Goal: Transaction & Acquisition: Subscribe to service/newsletter

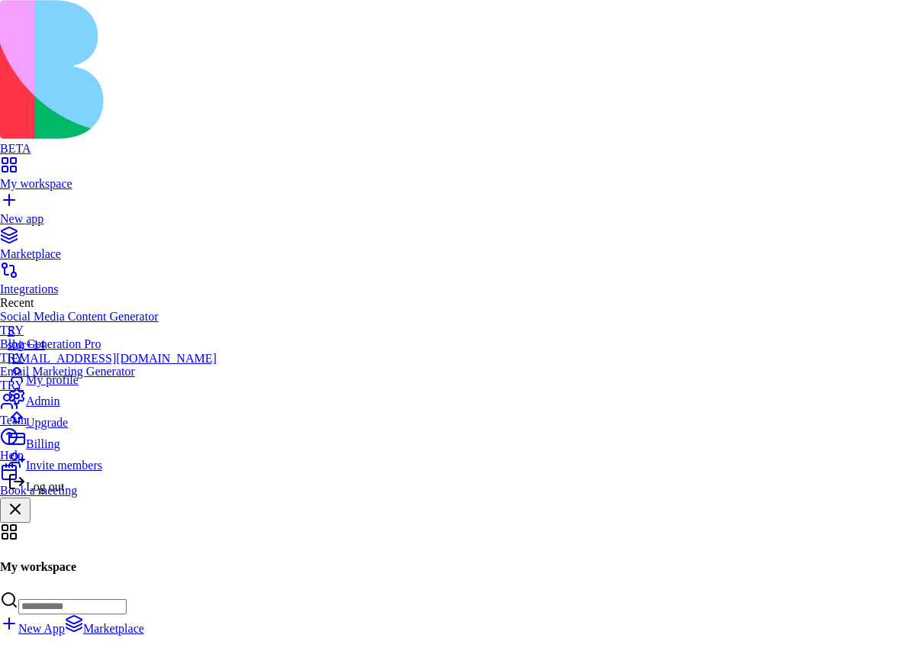
click at [68, 429] on span "Upgrade" at bounding box center [47, 422] width 42 height 13
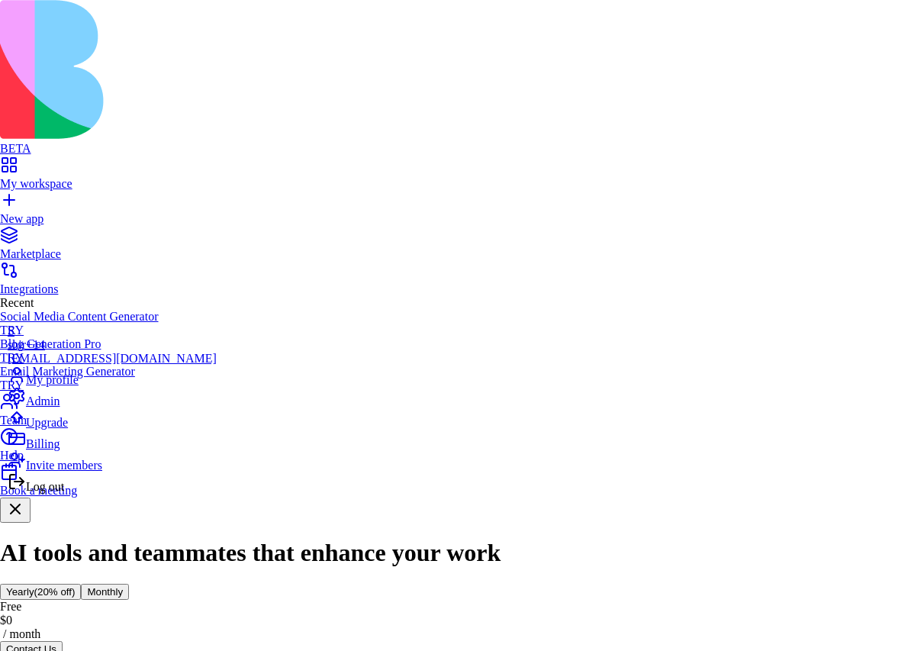
click at [64, 493] on span "Log out" at bounding box center [45, 486] width 38 height 13
